Goal: Check status: Verify the current state of an ongoing process or item

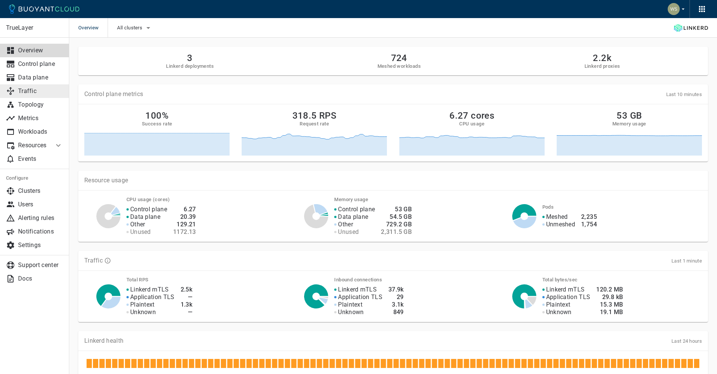
click at [48, 89] on p "Traffic" at bounding box center [40, 91] width 45 height 8
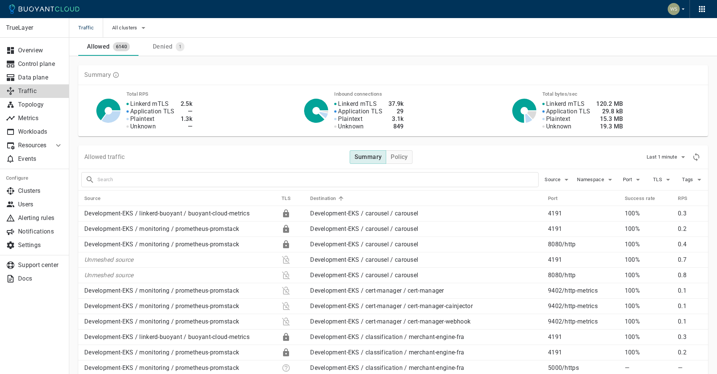
click at [323, 182] on input "text" at bounding box center [318, 179] width 441 height 11
type input "paydirect-api"
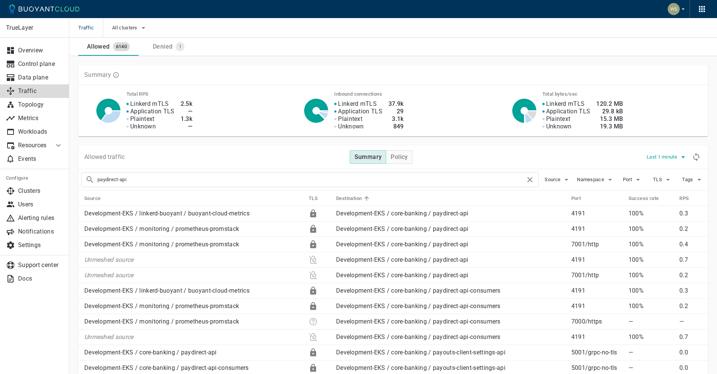
click at [666, 156] on span "Last 1 minute" at bounding box center [663, 157] width 32 height 6
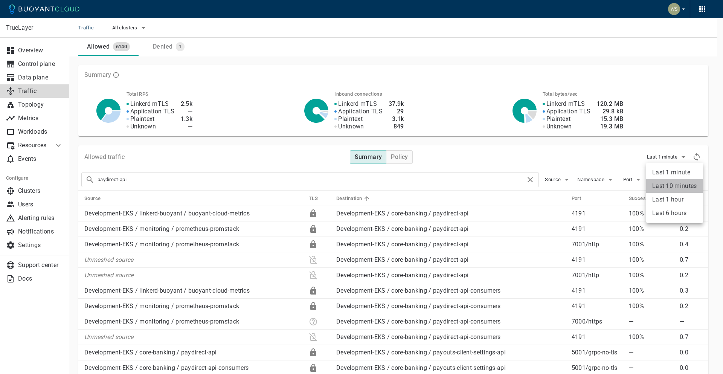
click at [663, 190] on li "Last 10 minutes" at bounding box center [674, 186] width 57 height 14
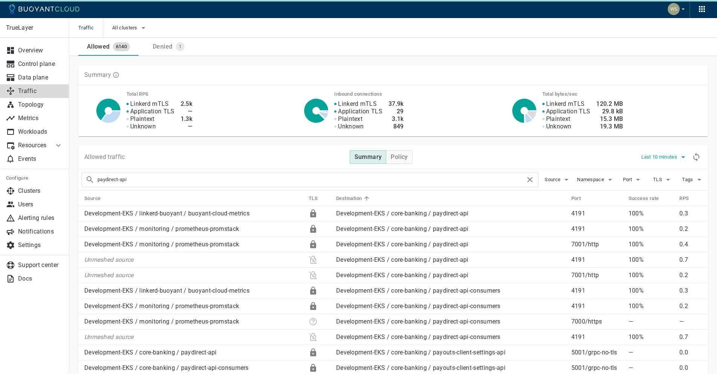
click at [665, 159] on span "Last 10 minutes" at bounding box center [661, 157] width 38 height 6
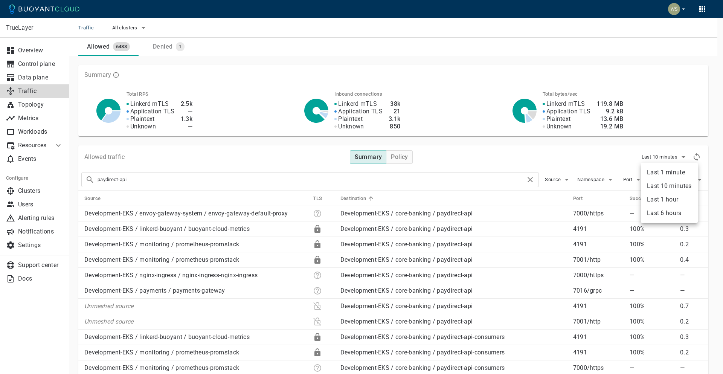
click at [657, 202] on li "Last 1 hour" at bounding box center [669, 200] width 57 height 14
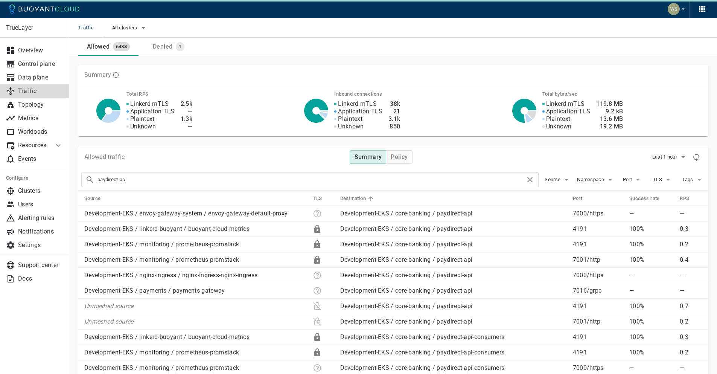
click at [586, 153] on div "Allowed traffic Summary Policy Last 1 hour" at bounding box center [393, 157] width 630 height 24
